Goal: Find specific page/section: Find specific page/section

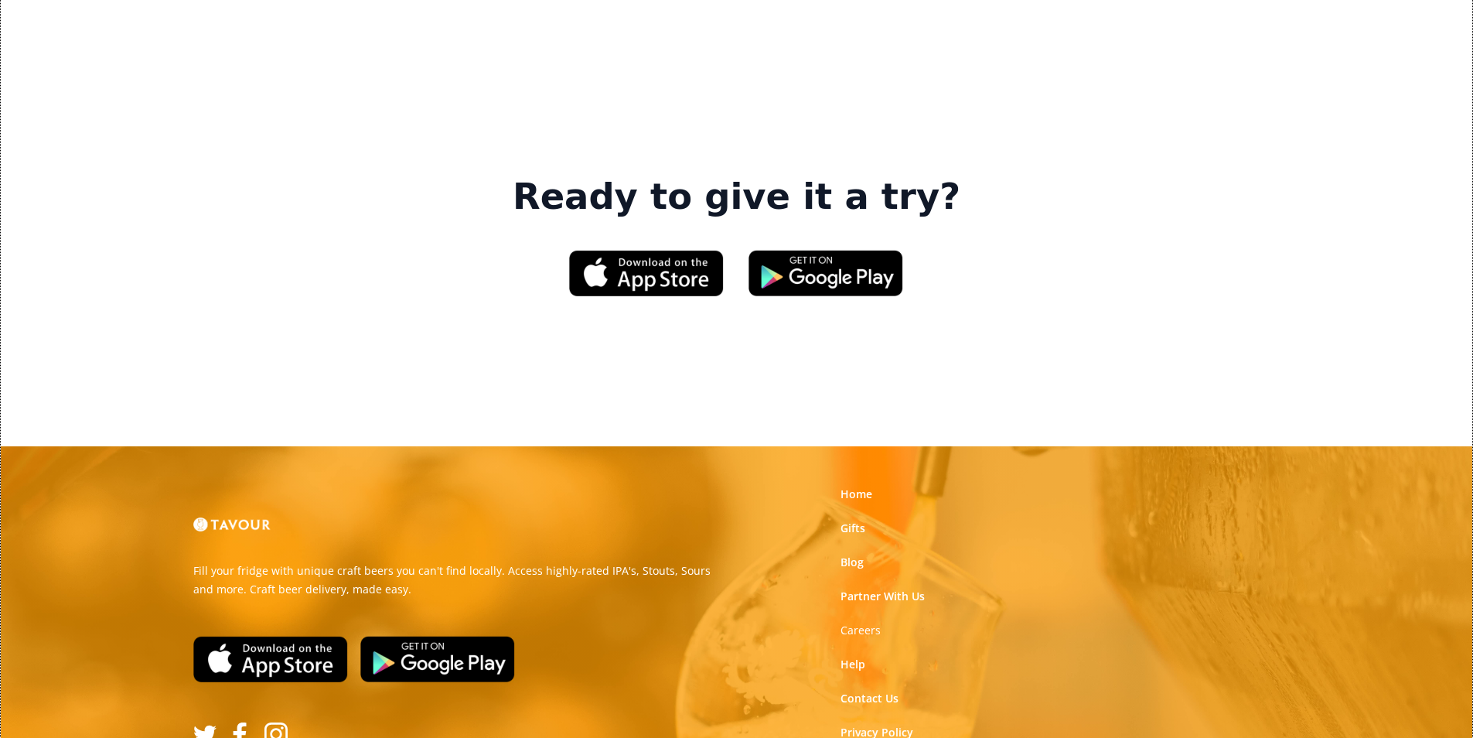
scroll to position [2340, 0]
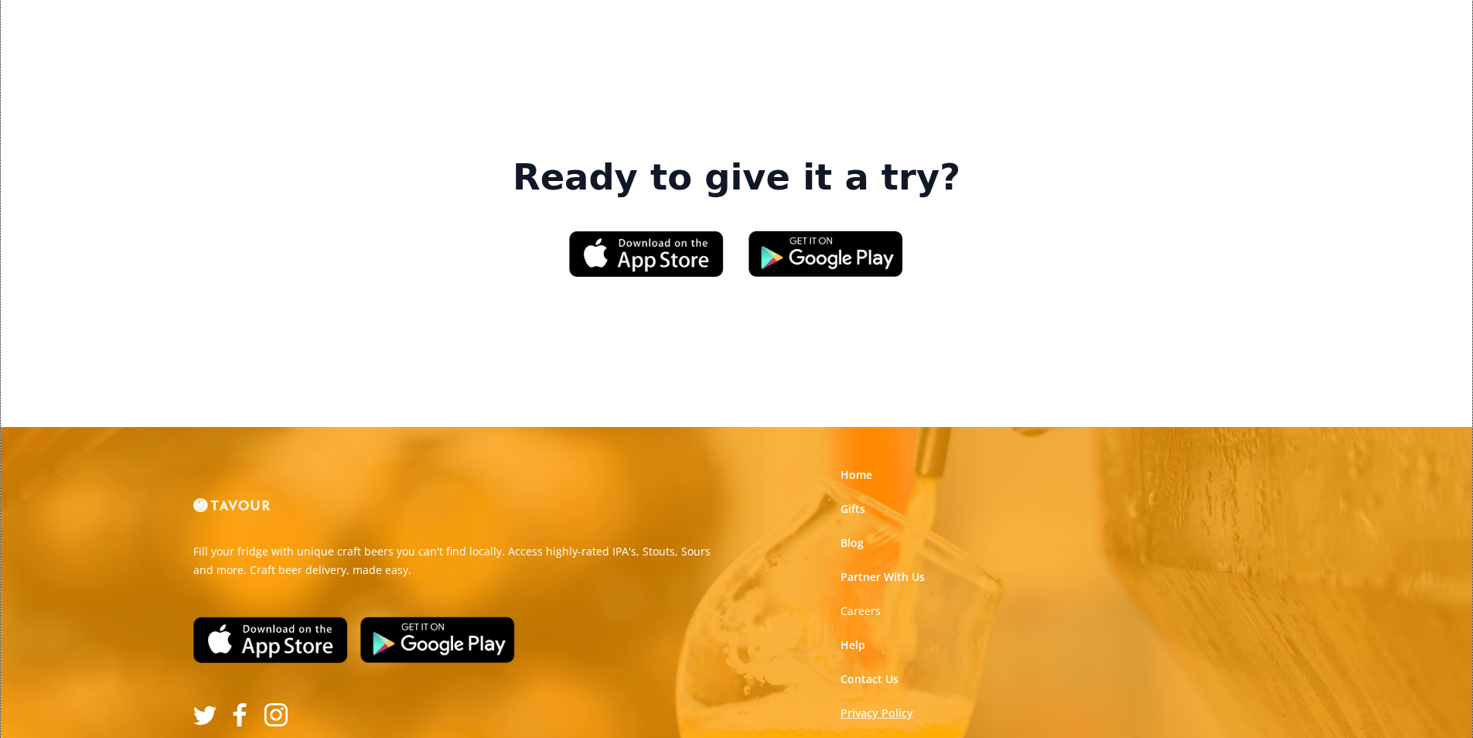
click at [905, 705] on link "Privacy Policy" at bounding box center [876, 712] width 73 height 15
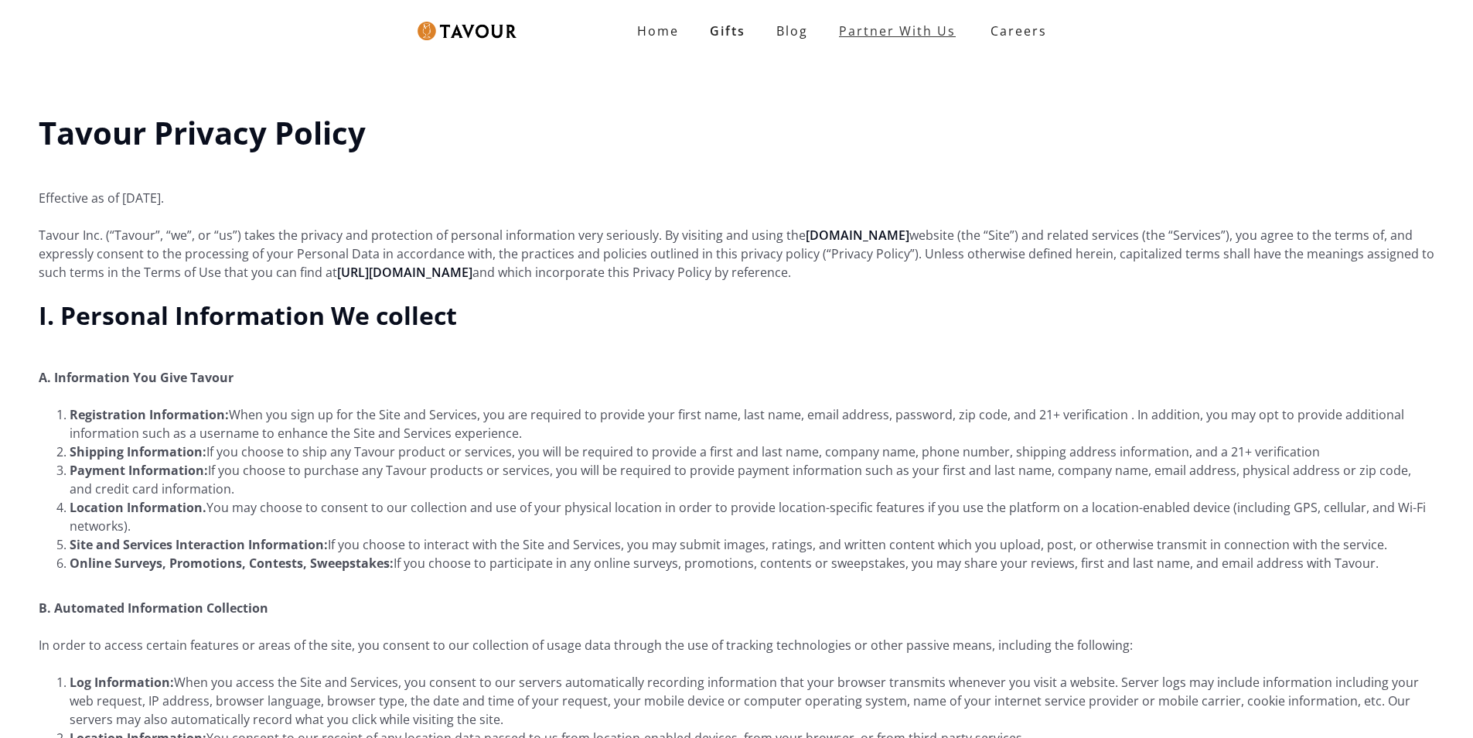
click at [961, 29] on link "Partner With Us" at bounding box center [897, 30] width 148 height 31
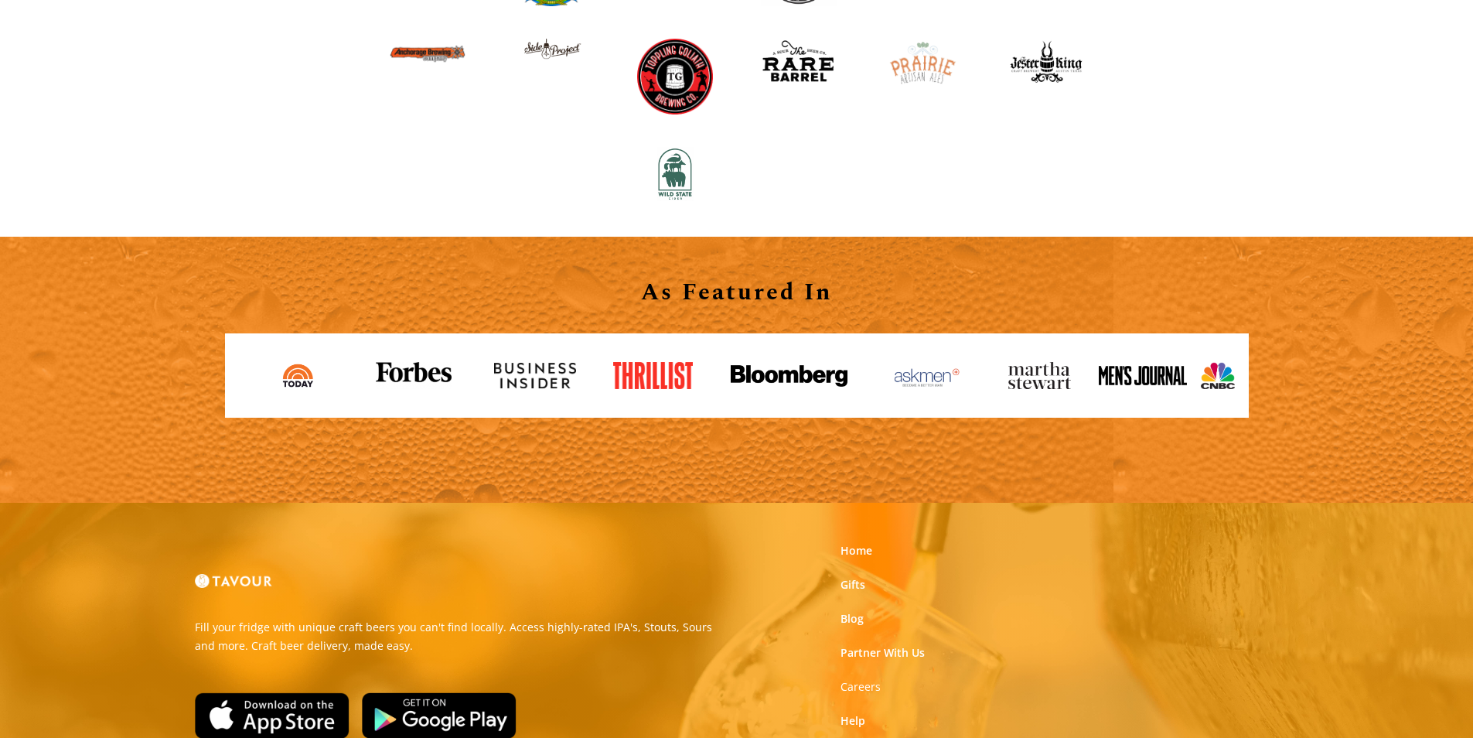
scroll to position [1706, 0]
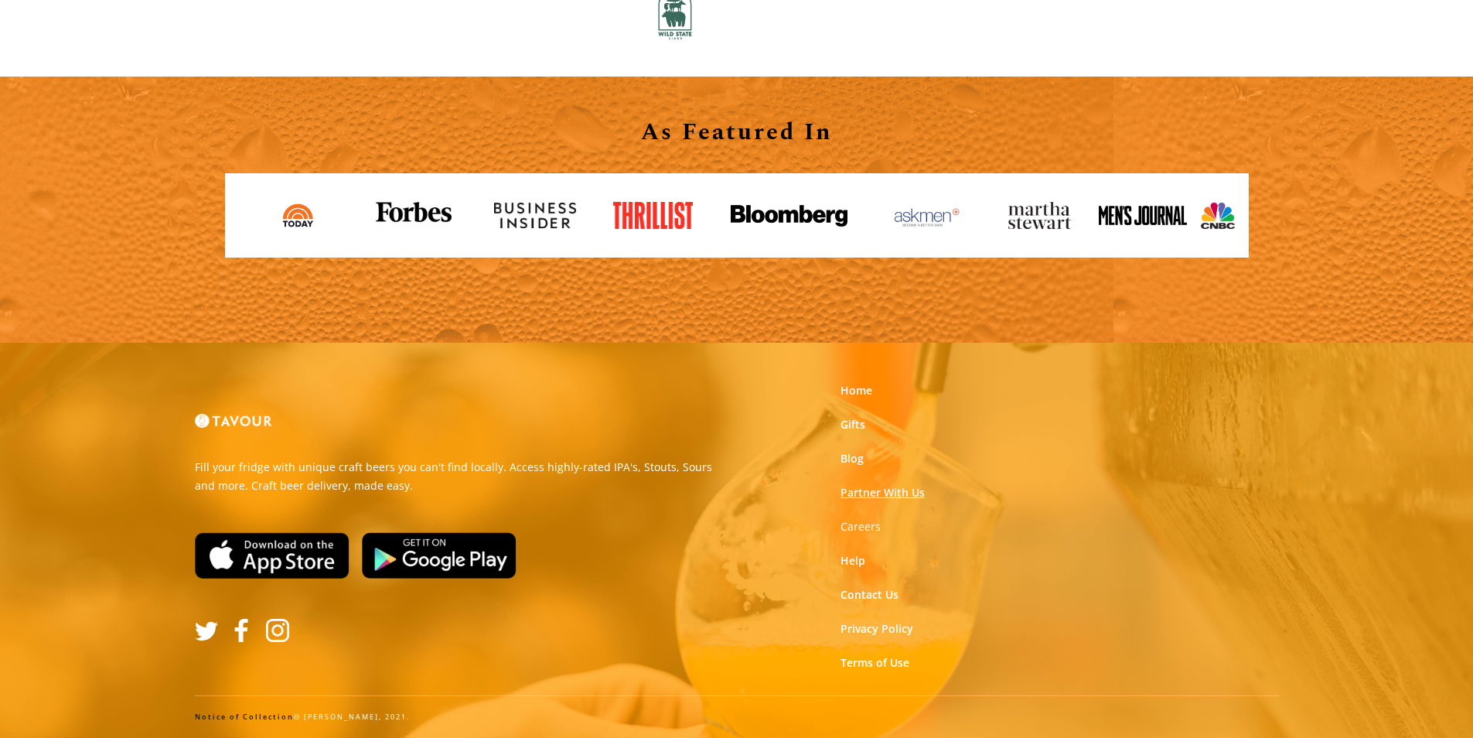
click at [858, 495] on link "Partner With Us" at bounding box center [882, 492] width 84 height 15
